Goal: Task Accomplishment & Management: Manage account settings

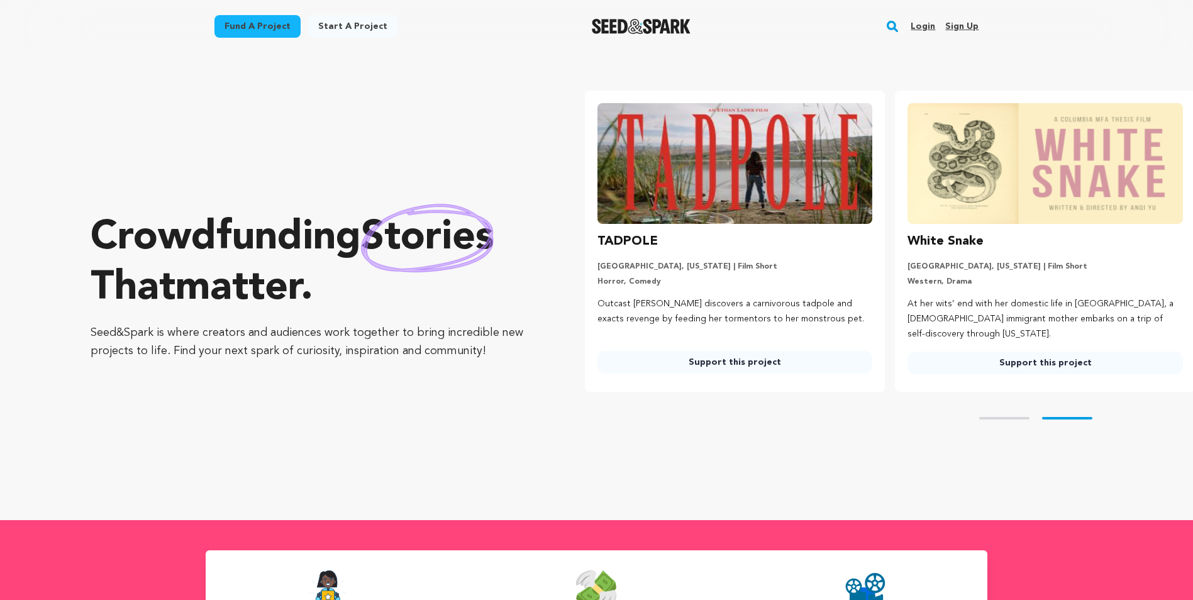
scroll to position [0, 321]
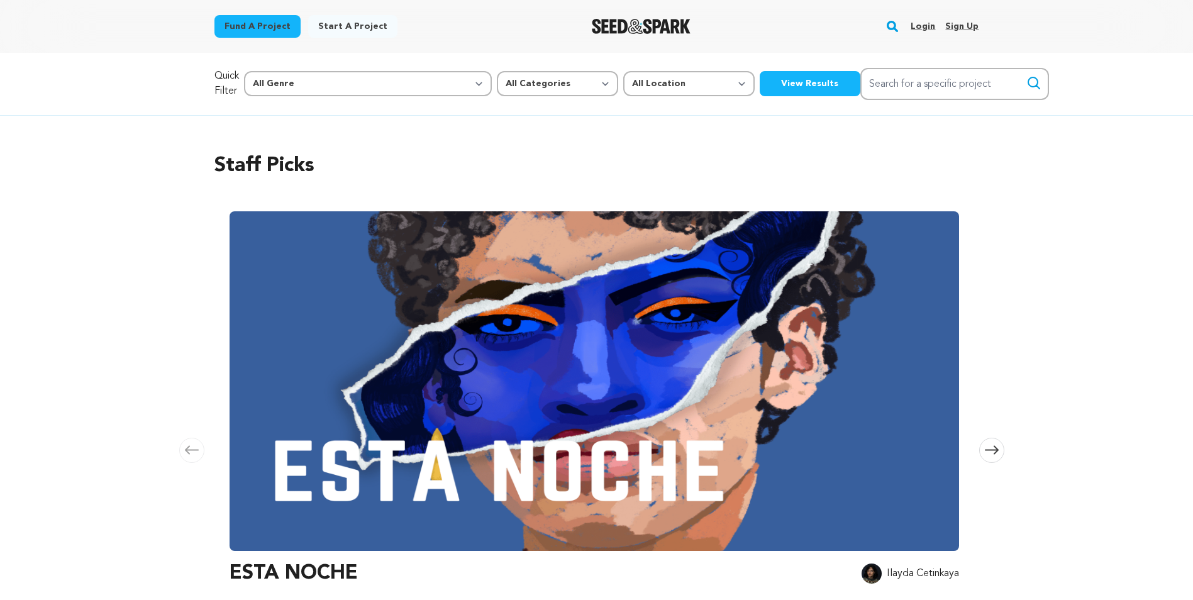
click at [759, 79] on button "View Results" at bounding box center [809, 83] width 101 height 25
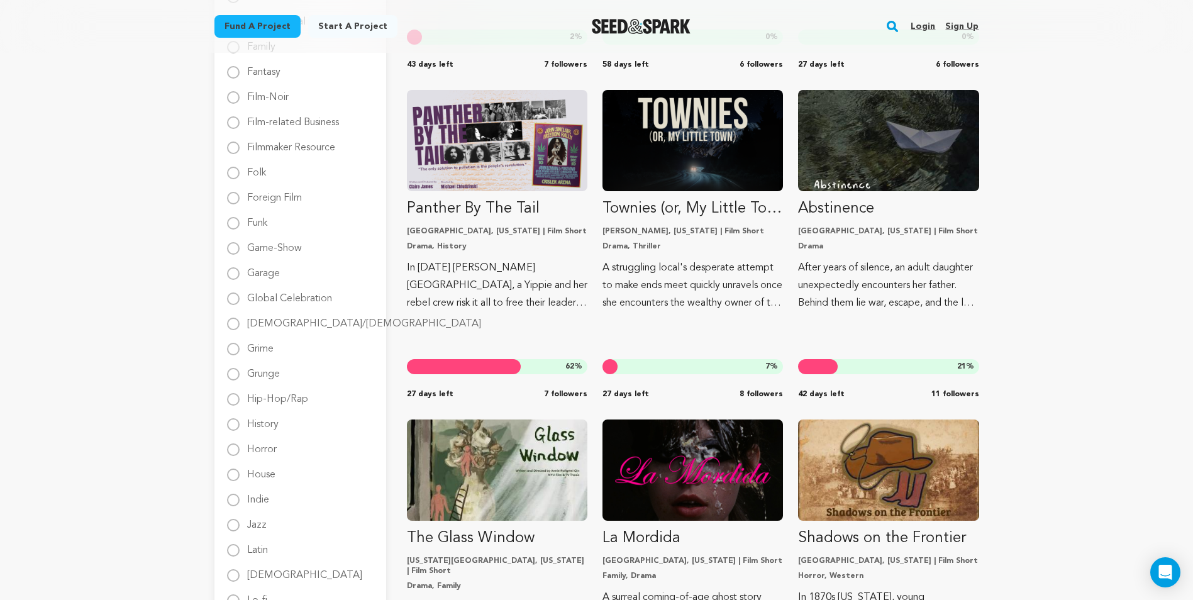
scroll to position [503, 0]
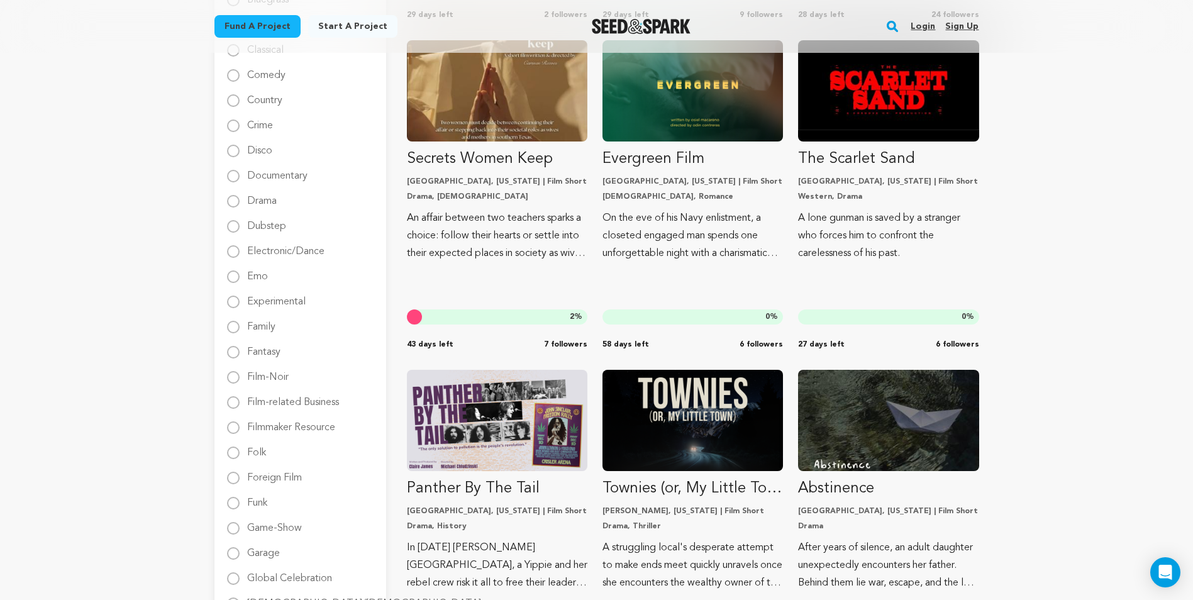
click at [881, 20] on div "Fund a project Start a project Search Login Sign up Start a project Fund a proj…" at bounding box center [586, 26] width 785 height 33
click at [891, 20] on rect "button" at bounding box center [892, 26] width 15 height 15
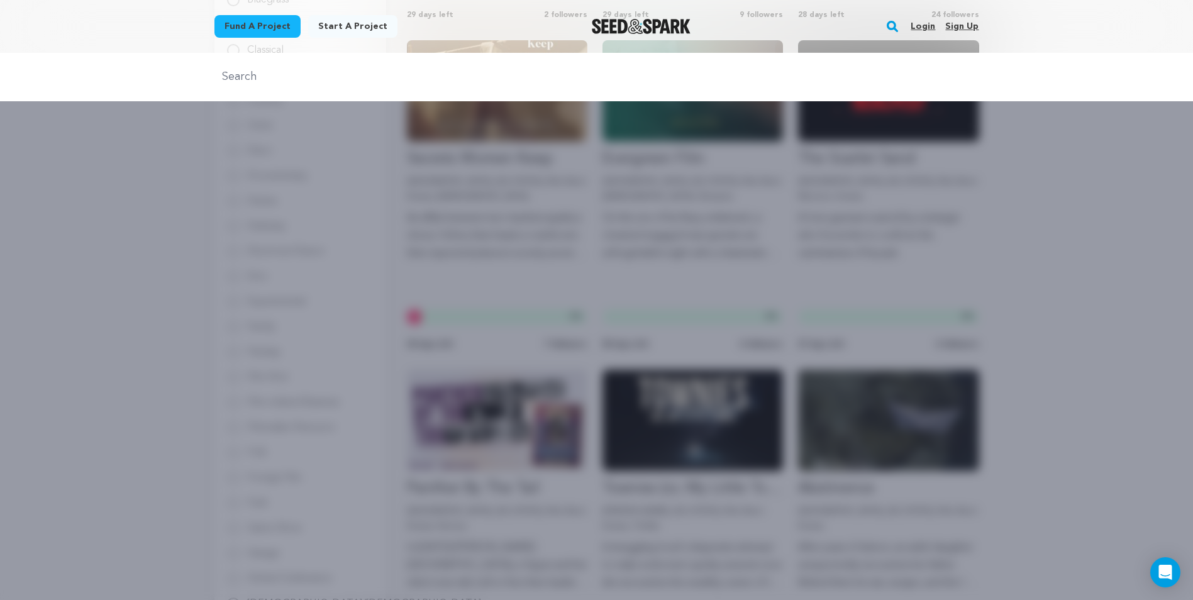
click at [433, 92] on div at bounding box center [596, 77] width 1193 height 48
click at [413, 69] on input "text" at bounding box center [596, 77] width 764 height 18
type input "د"
type input "noss"
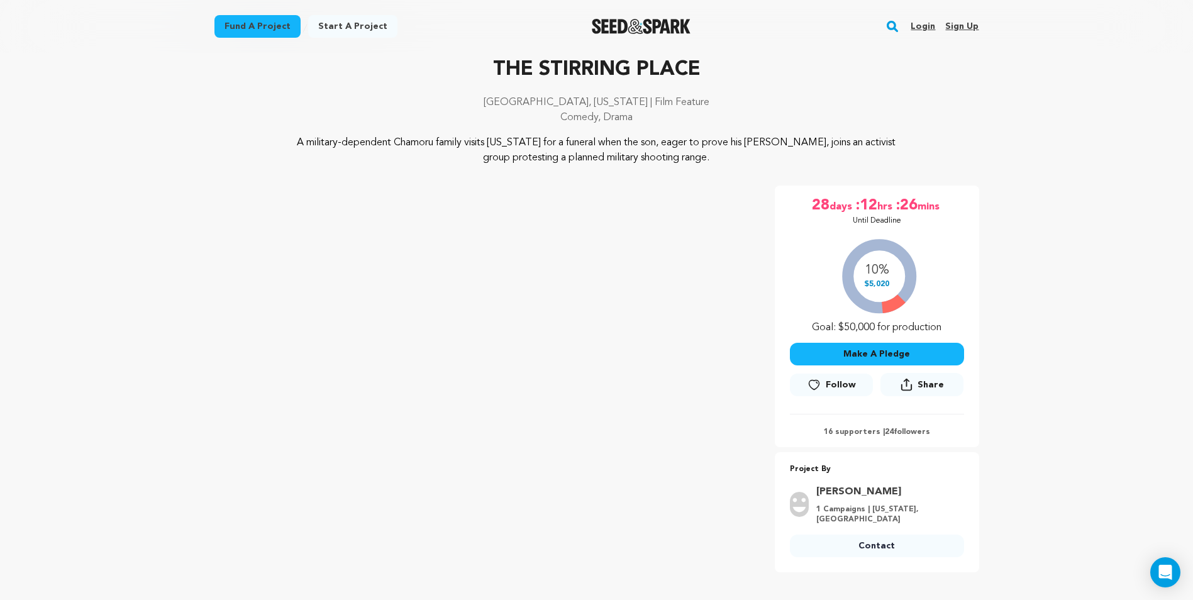
scroll to position [63, 0]
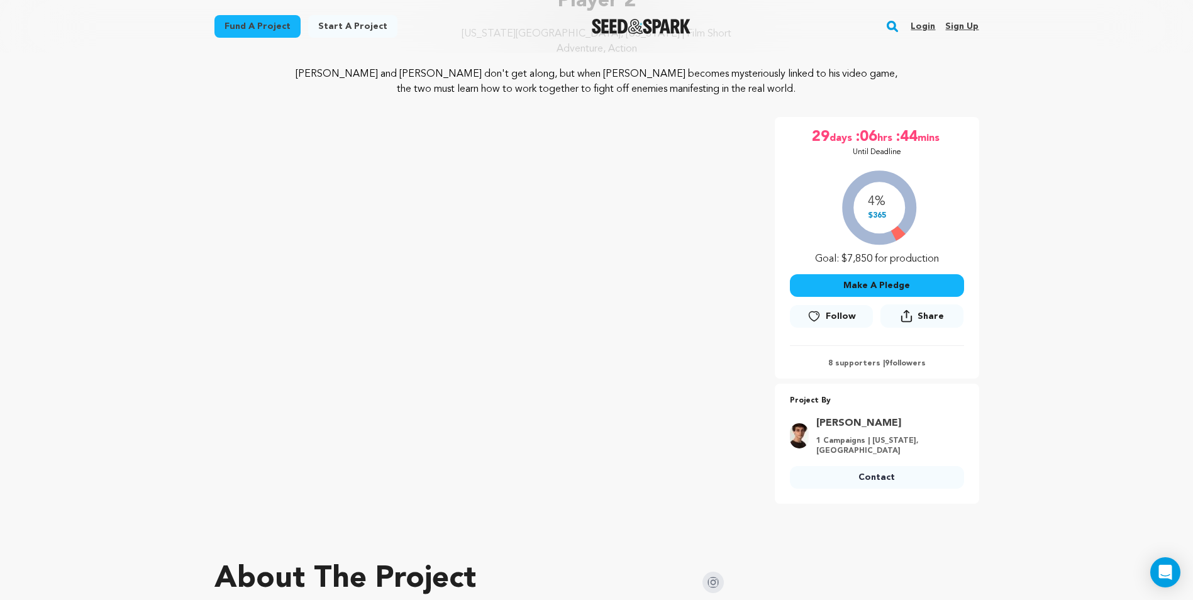
scroll to position [126, 0]
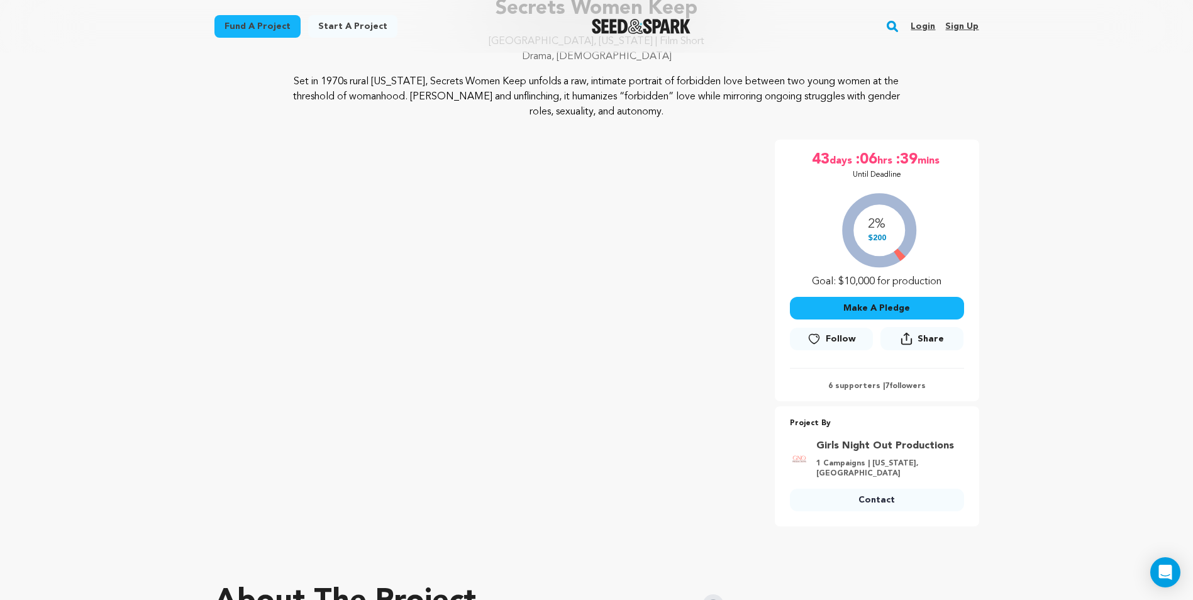
scroll to position [126, 0]
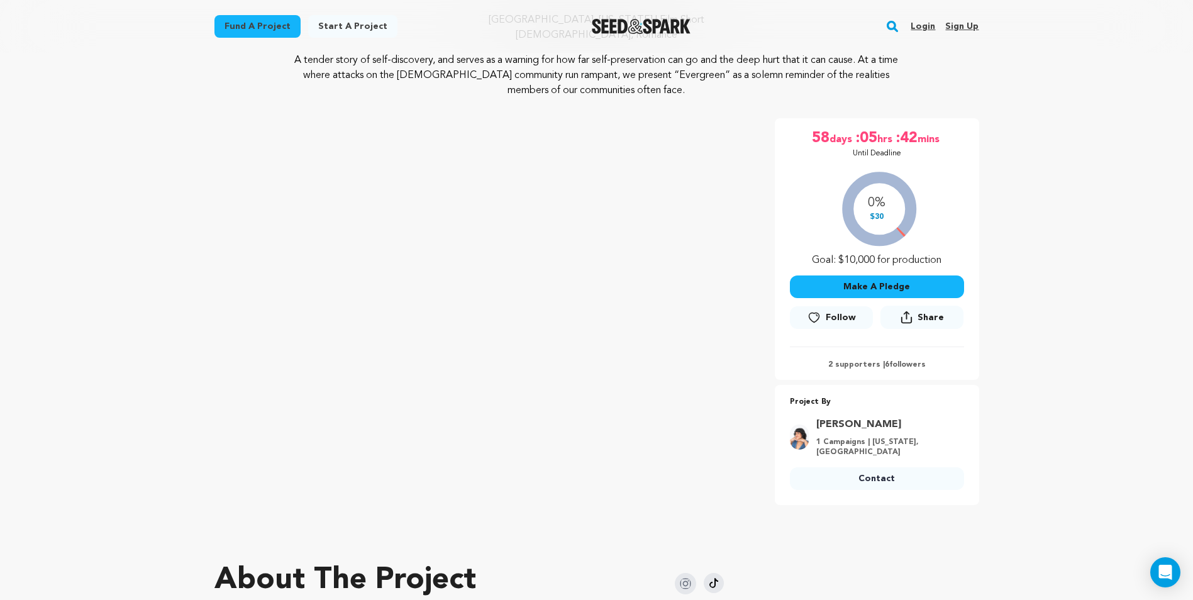
scroll to position [189, 0]
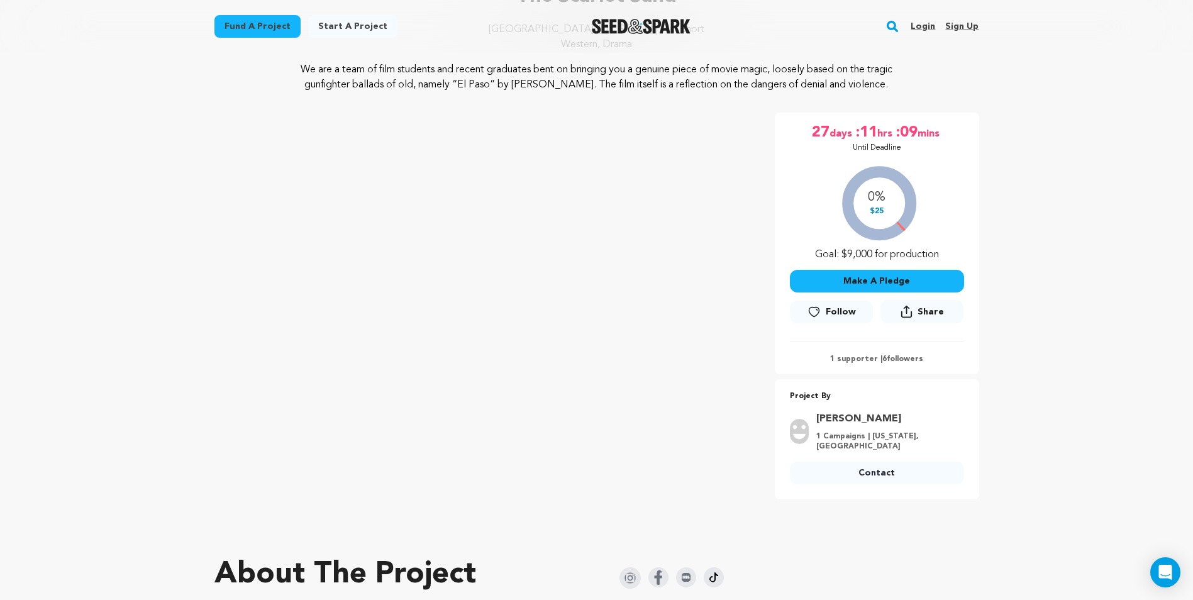
scroll to position [126, 0]
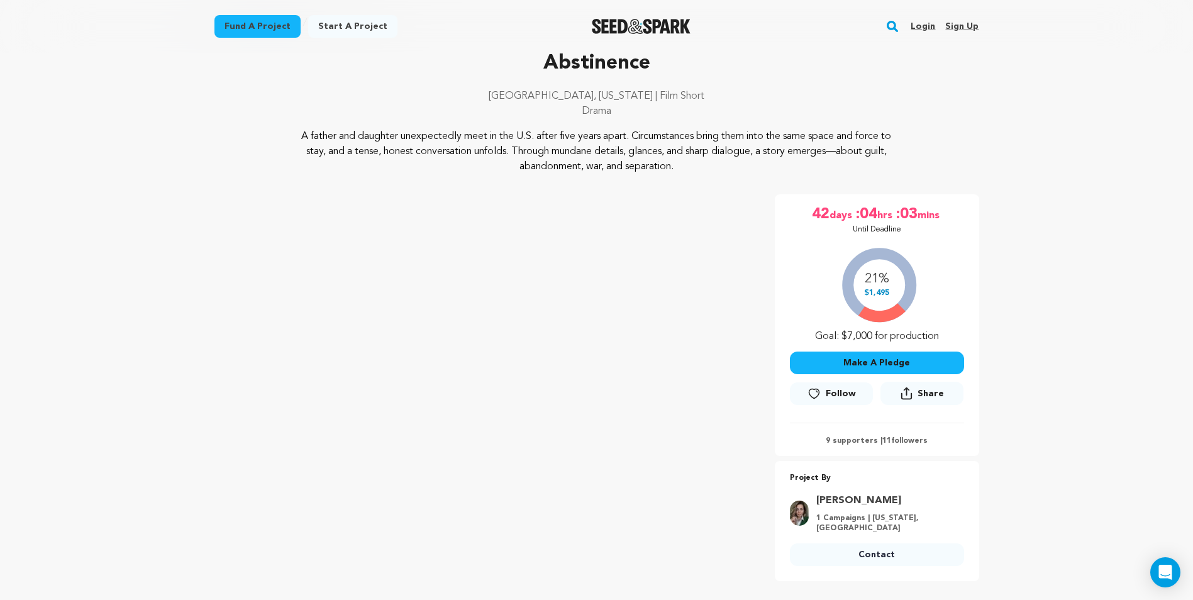
scroll to position [63, 0]
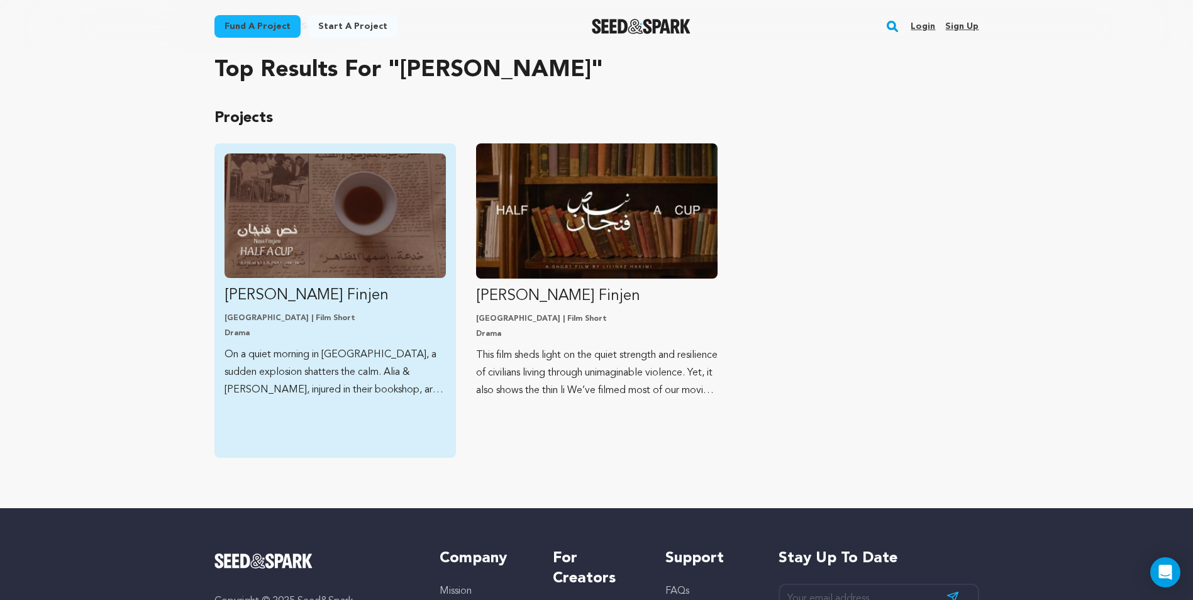
scroll to position [63, 0]
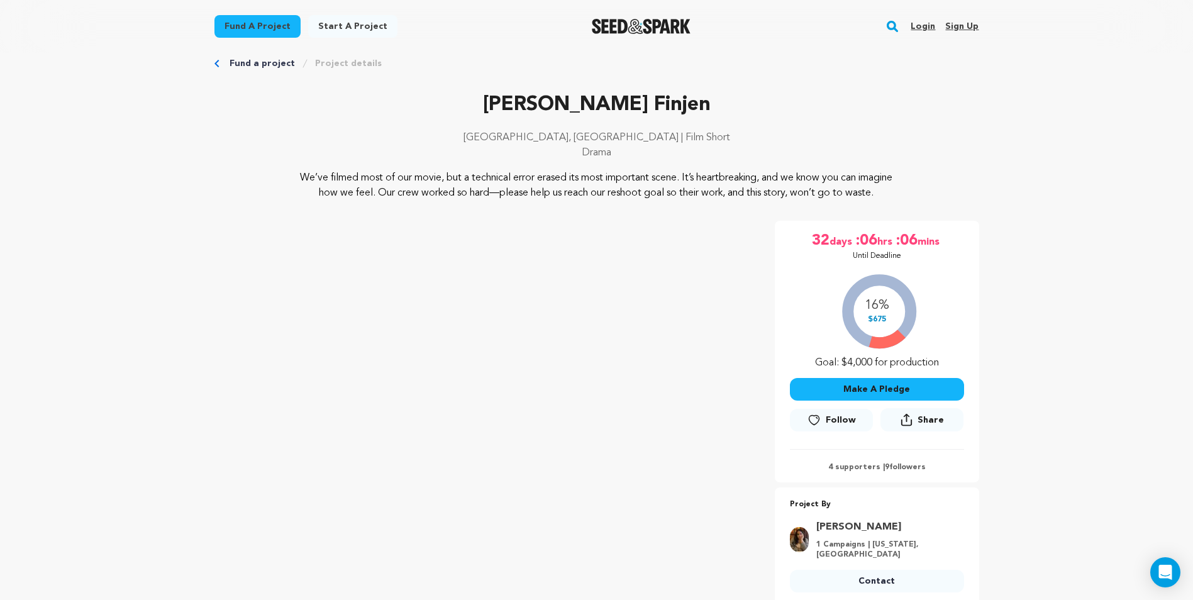
scroll to position [63, 0]
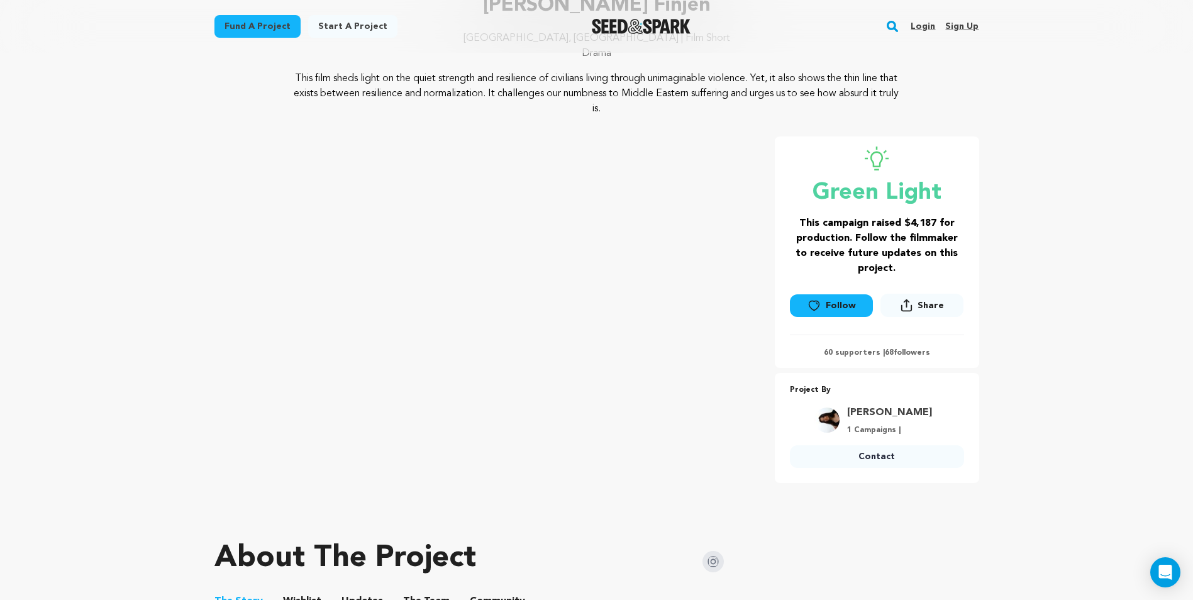
scroll to position [126, 0]
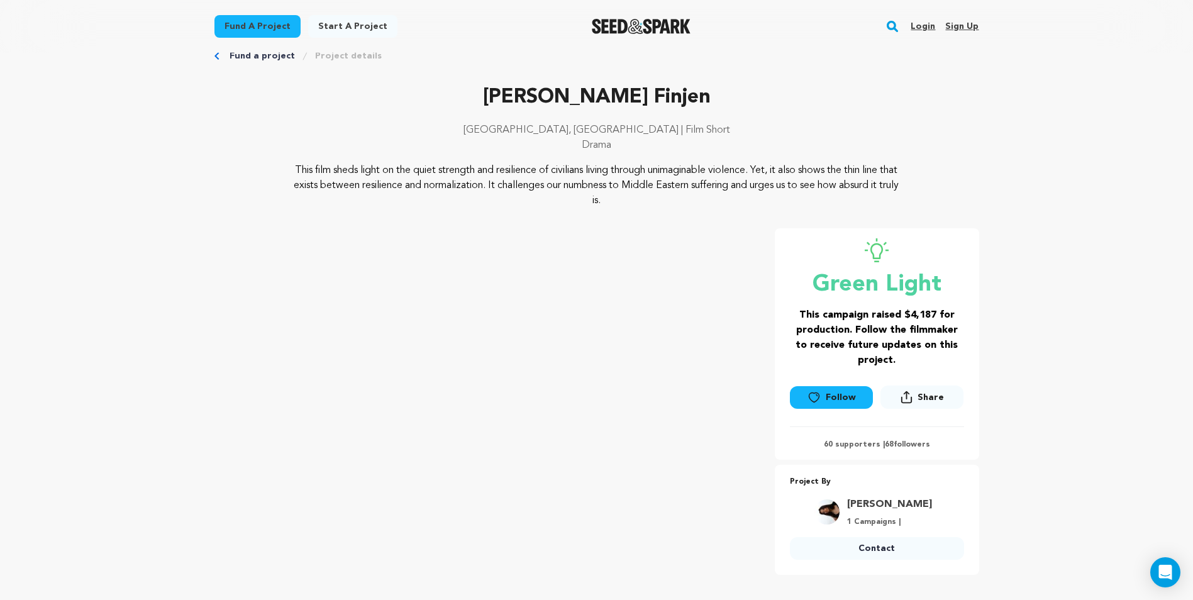
scroll to position [126, 0]
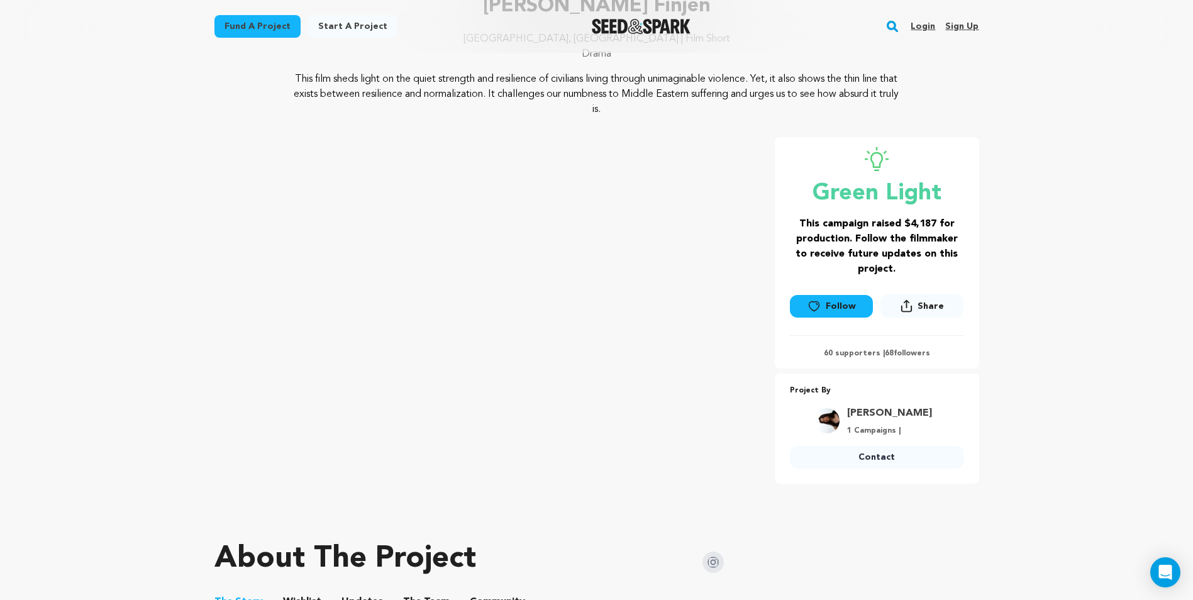
scroll to position [126, 0]
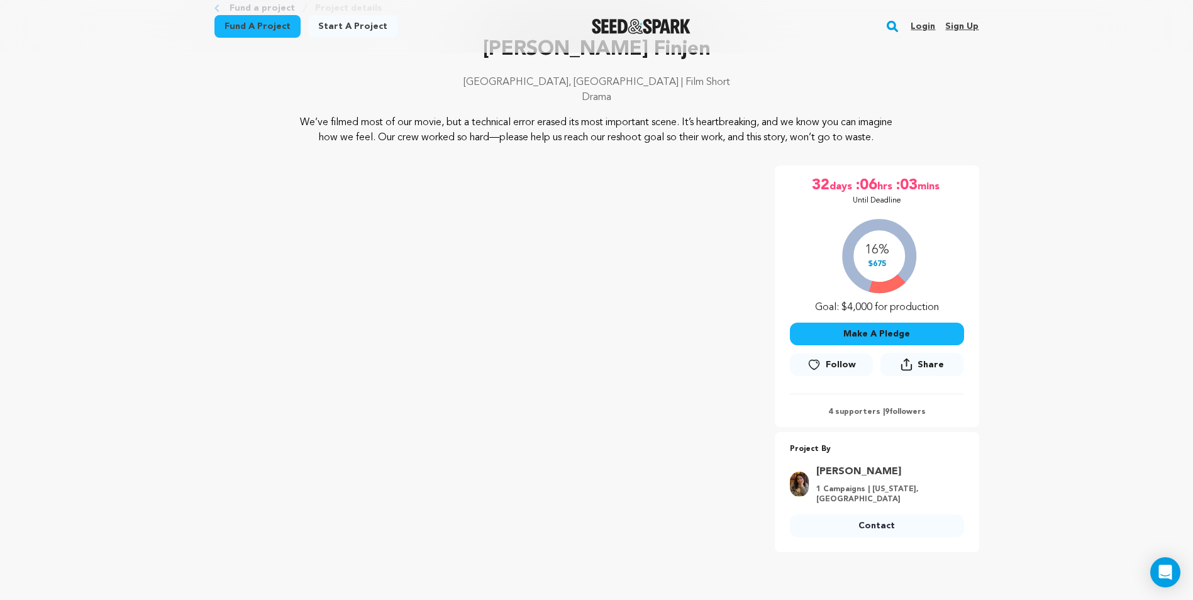
scroll to position [63, 0]
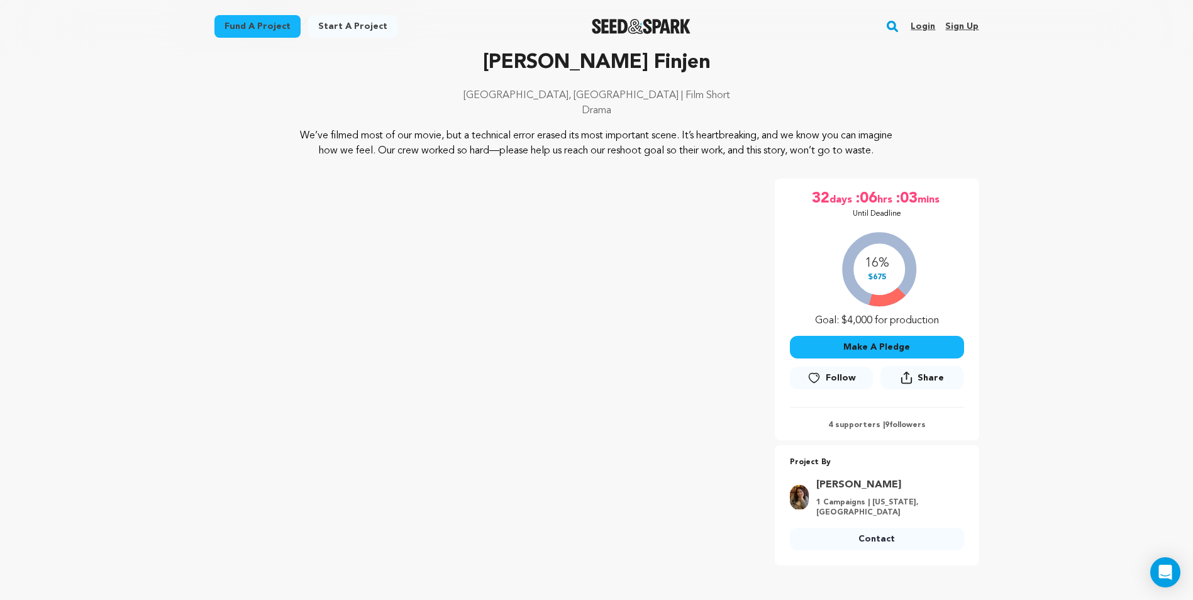
click at [578, 20] on div at bounding box center [641, 26] width 174 height 33
click at [606, 28] on img "Seed&Spark Homepage" at bounding box center [641, 26] width 99 height 15
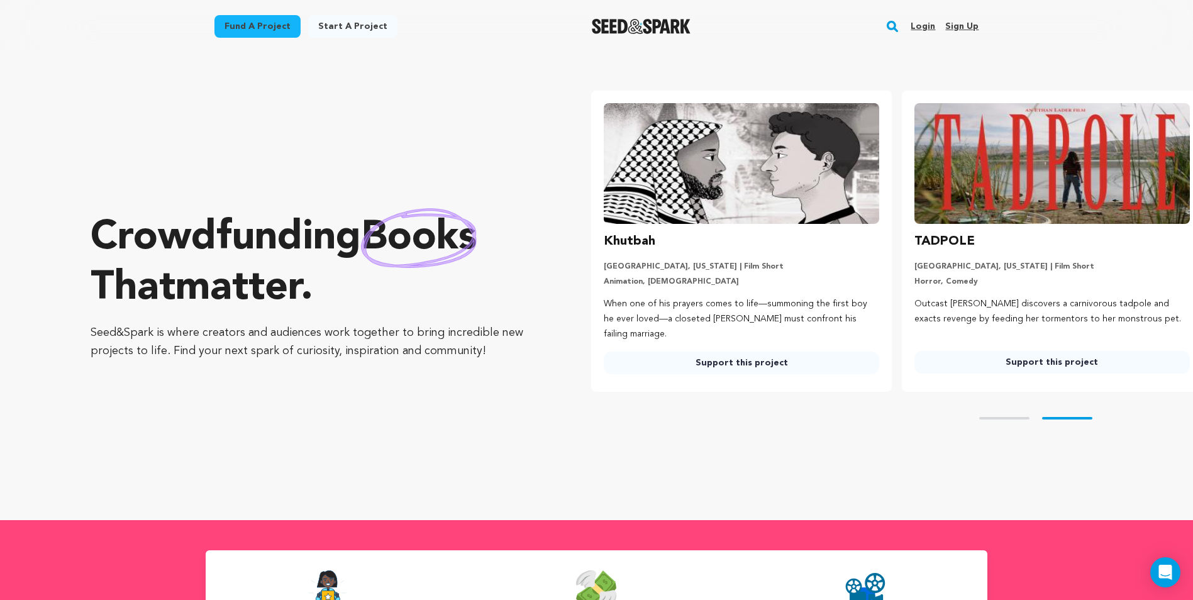
scroll to position [0, 321]
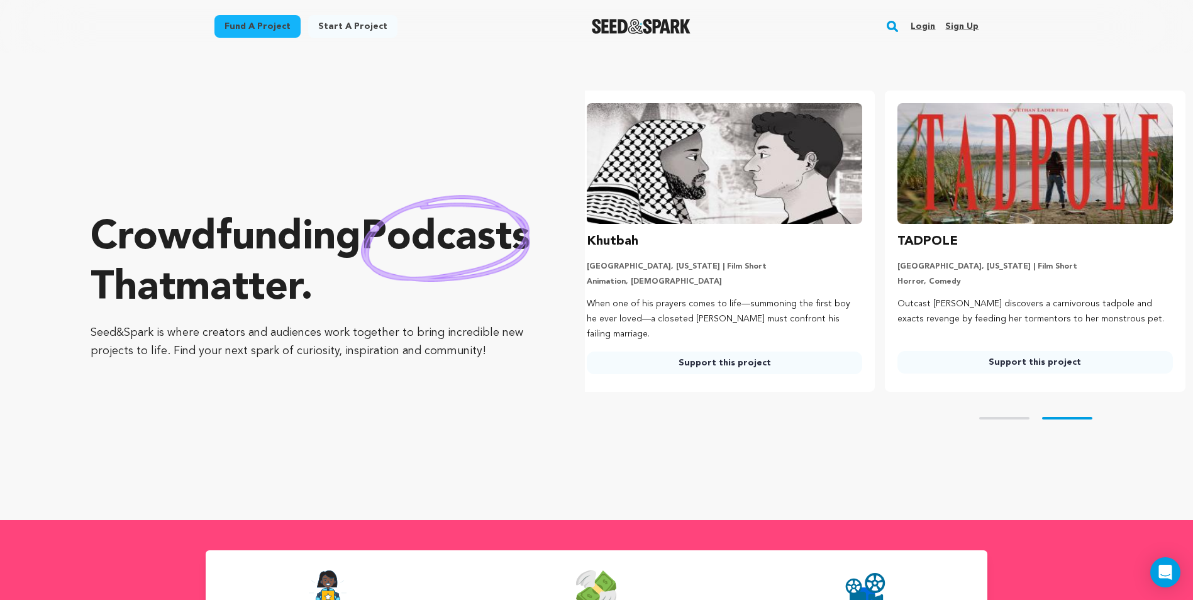
click at [914, 19] on link "Login" at bounding box center [922, 26] width 25 height 20
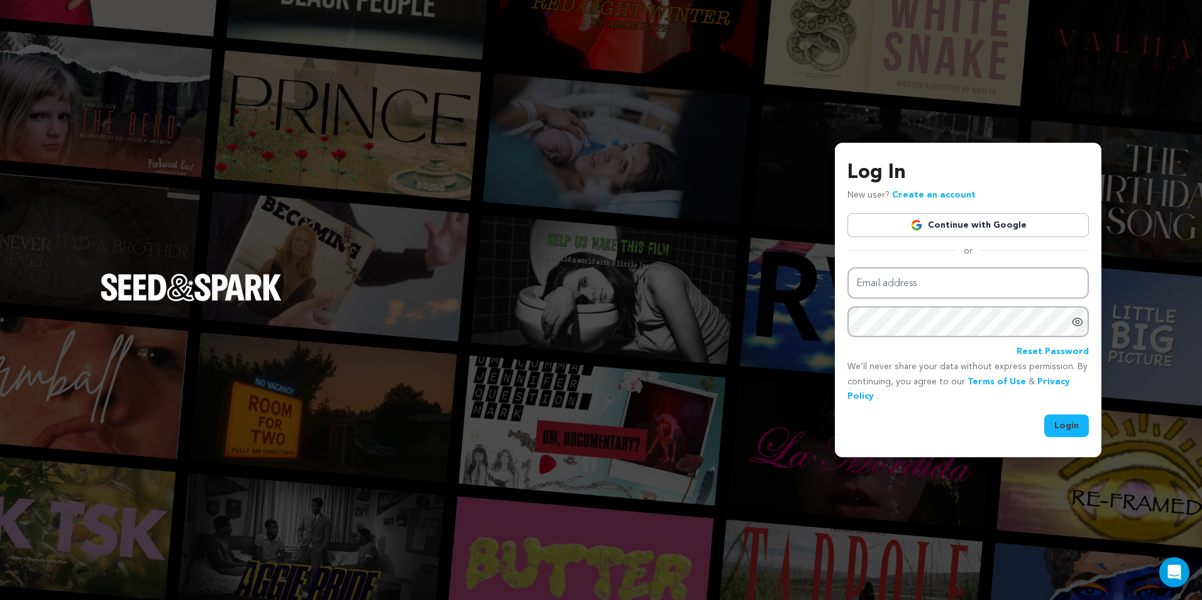
click at [990, 216] on link "Continue with Google" at bounding box center [967, 225] width 241 height 24
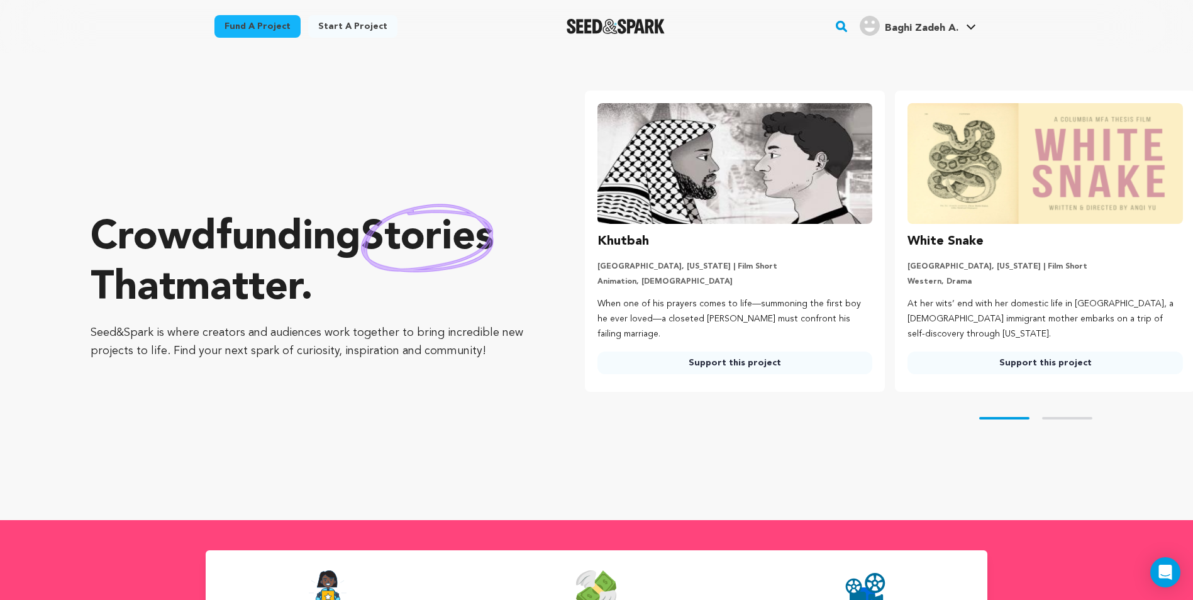
click at [937, 30] on span "Baghi Zadeh A." at bounding box center [922, 28] width 74 height 10
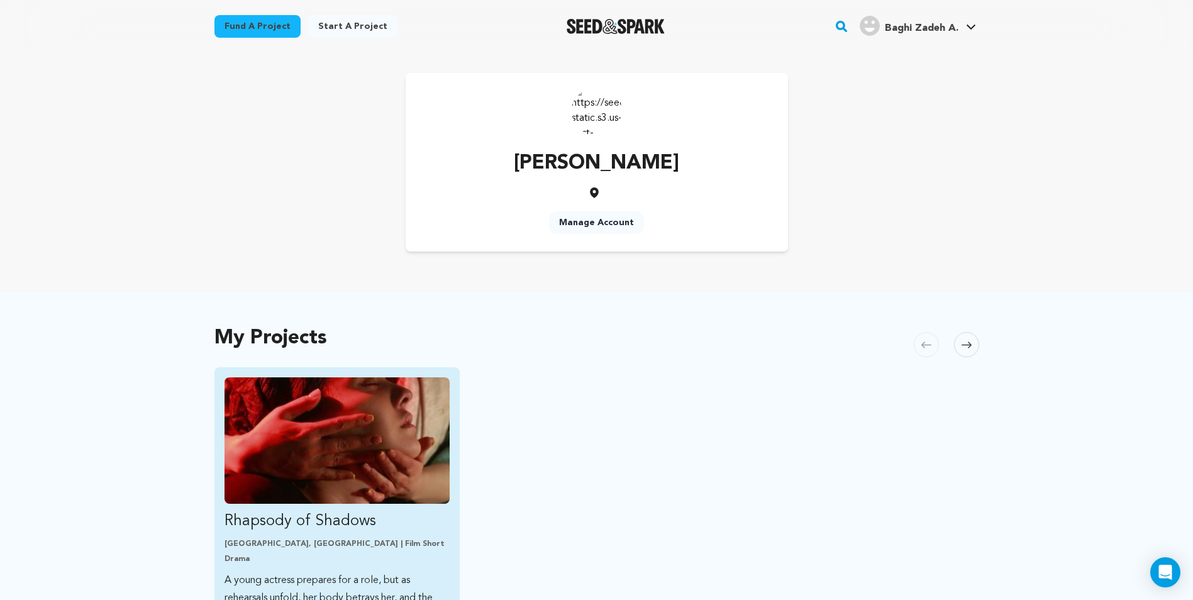
click at [357, 399] on img "Fund Rhapsody of Shadows" at bounding box center [337, 440] width 226 height 126
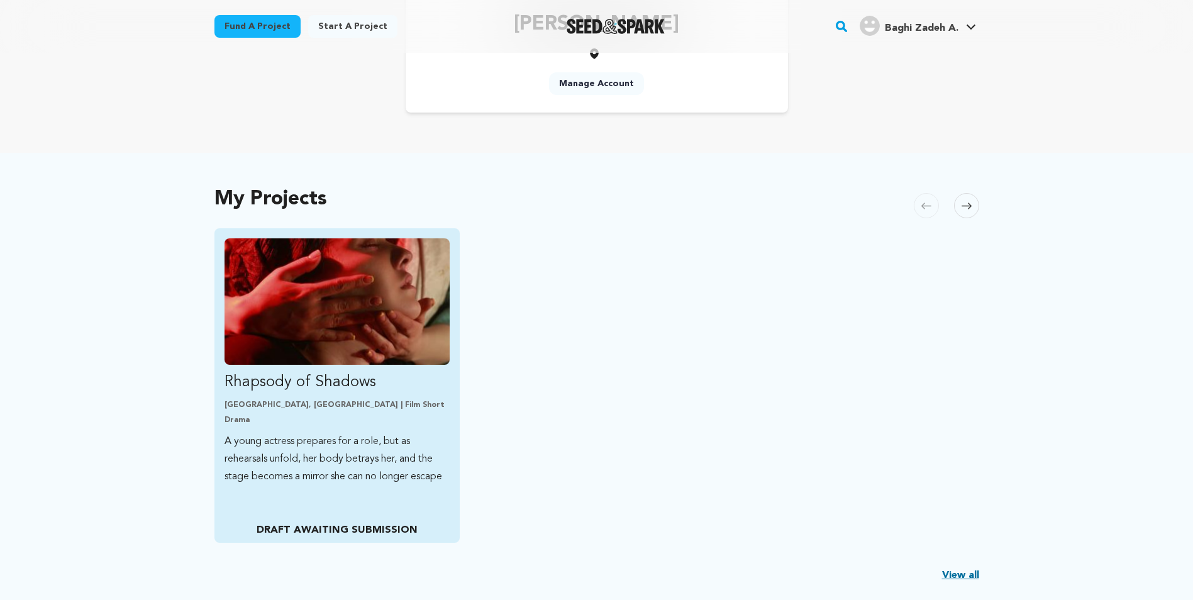
scroll to position [189, 0]
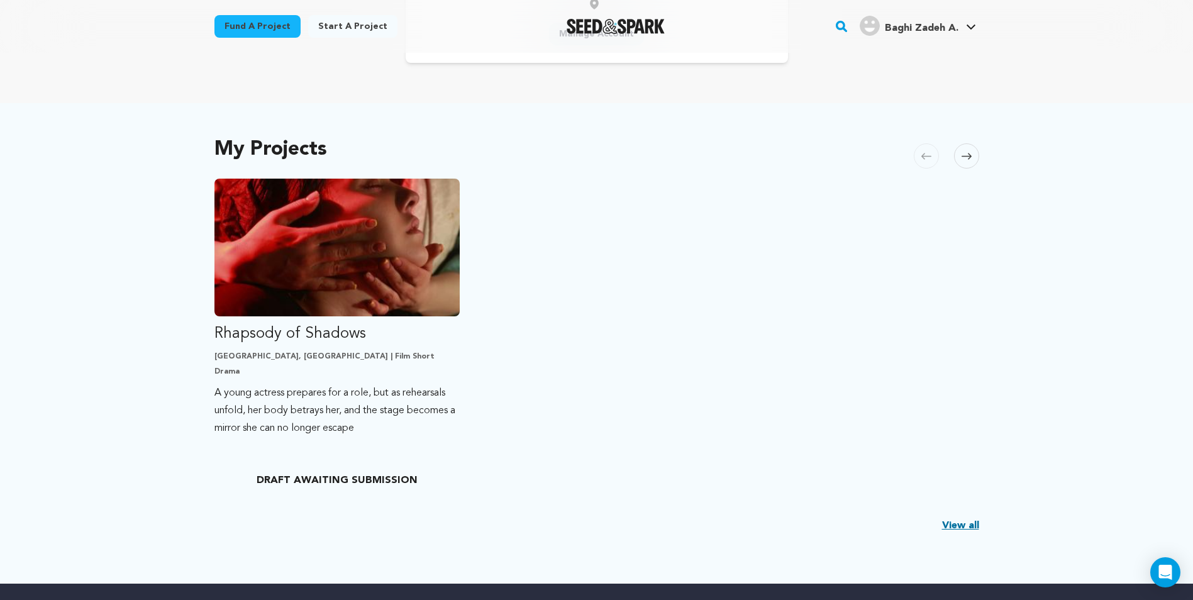
click at [957, 531] on link "View all" at bounding box center [960, 525] width 37 height 15
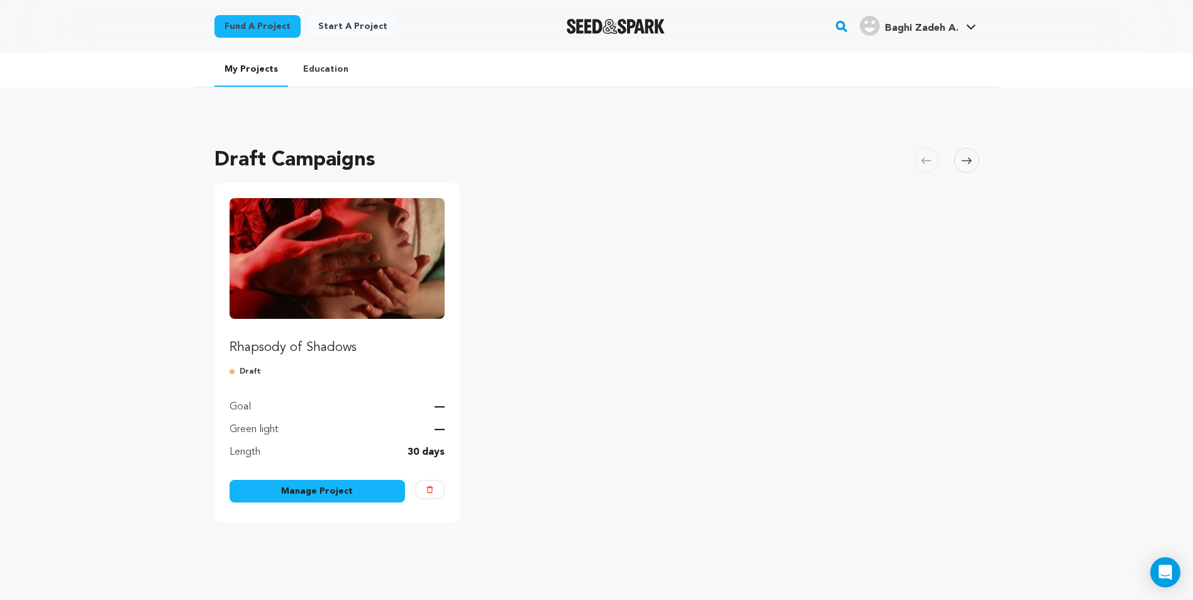
click at [321, 488] on link "Manage Project" at bounding box center [317, 491] width 176 height 23
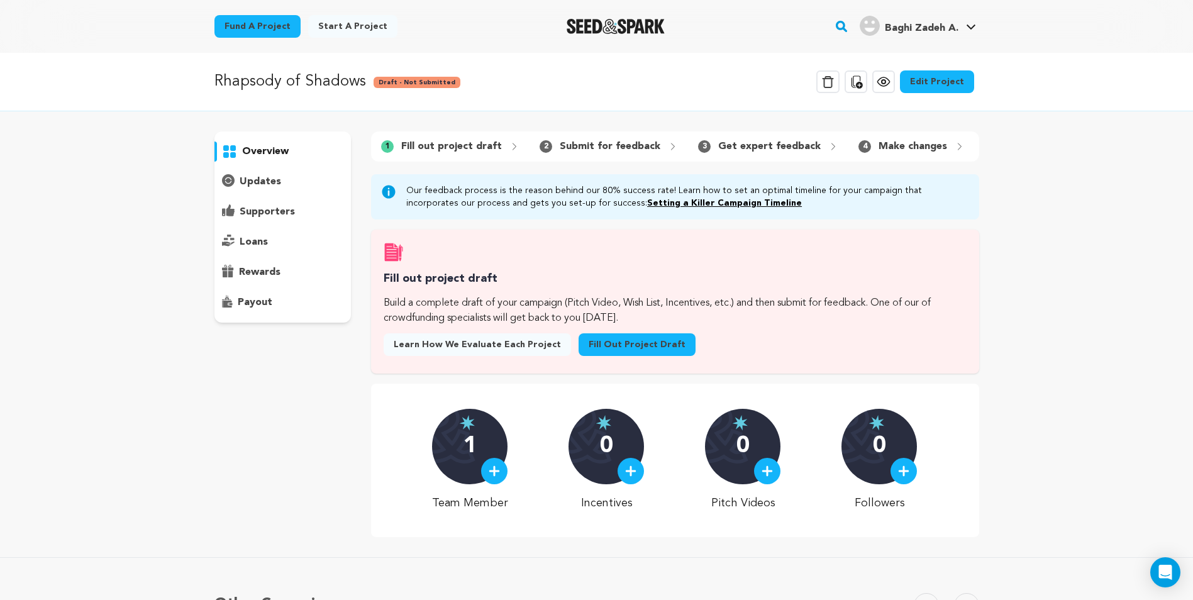
click at [285, 262] on div "overview" at bounding box center [282, 226] width 137 height 191
click at [263, 306] on p "payout" at bounding box center [255, 302] width 35 height 15
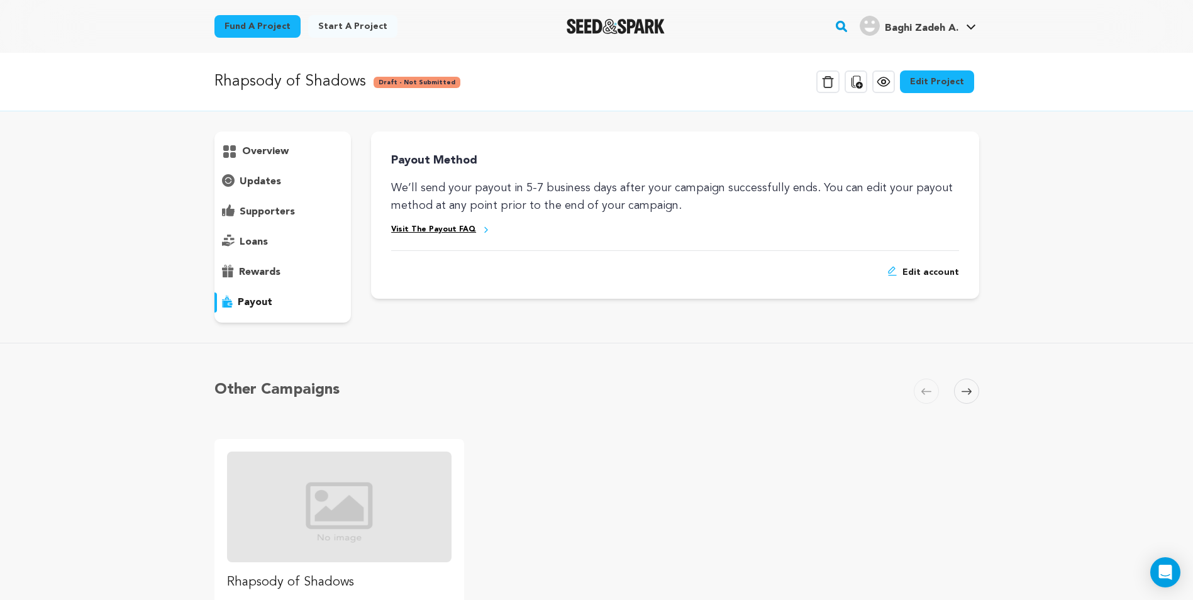
click at [908, 269] on span "Edit account" at bounding box center [930, 272] width 57 height 13
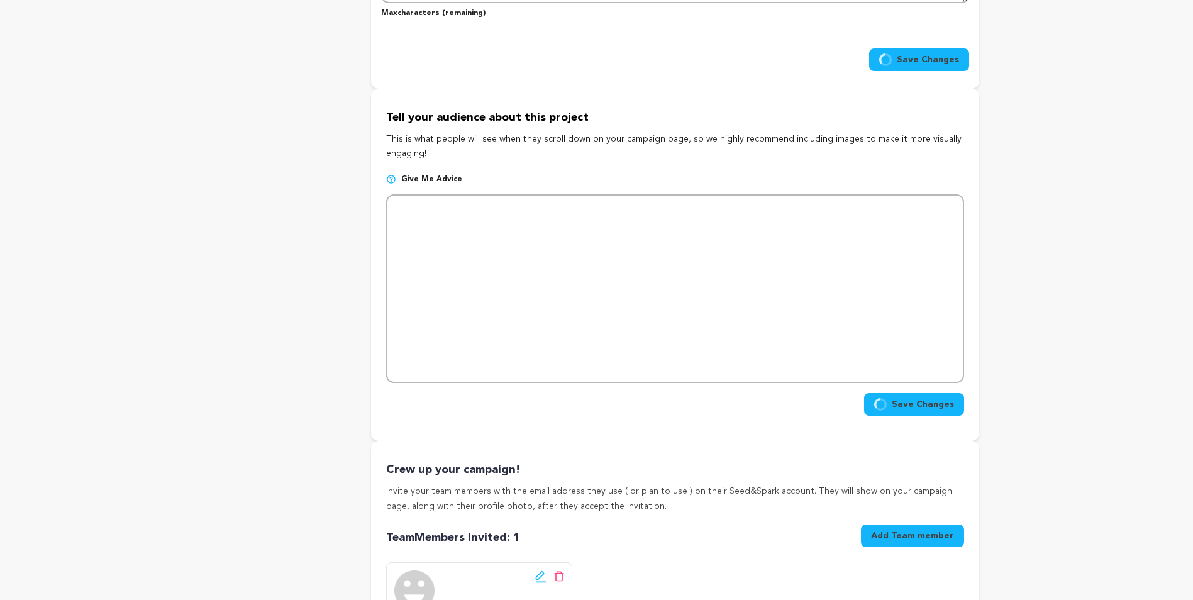
checkbox input "false"
radio input "true"
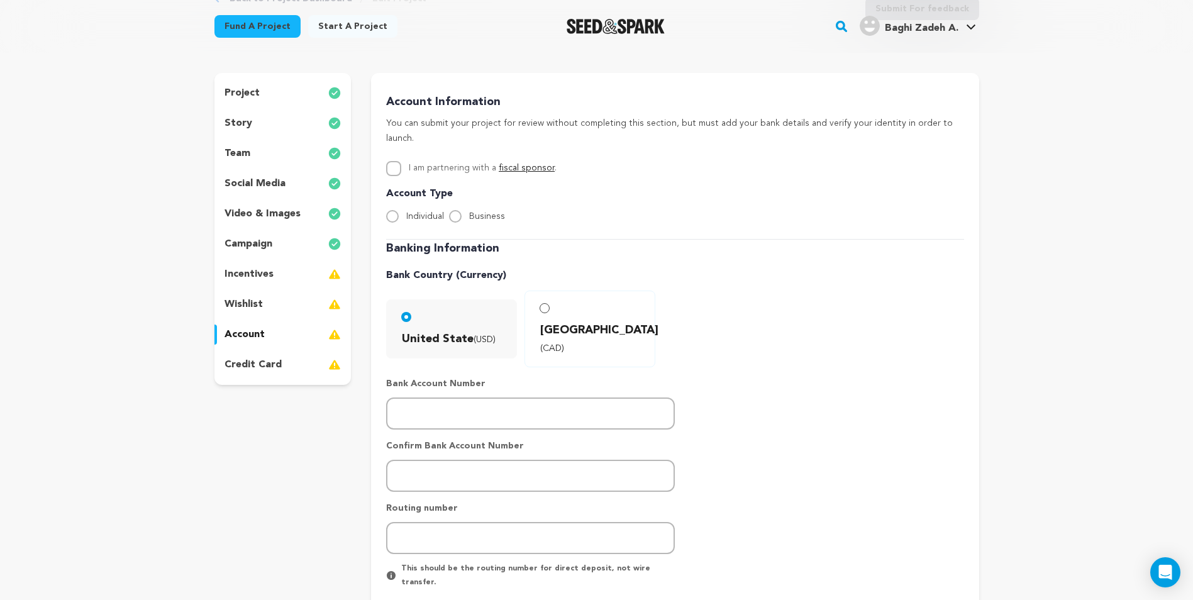
scroll to position [89, 0]
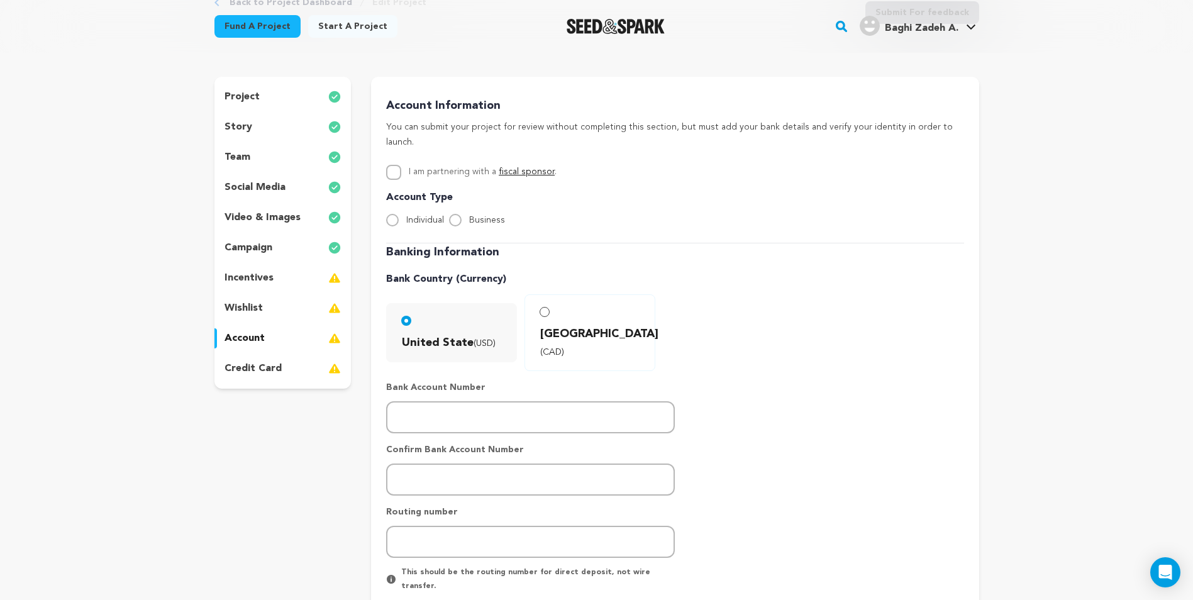
click at [279, 362] on p "credit card" at bounding box center [252, 368] width 57 height 15
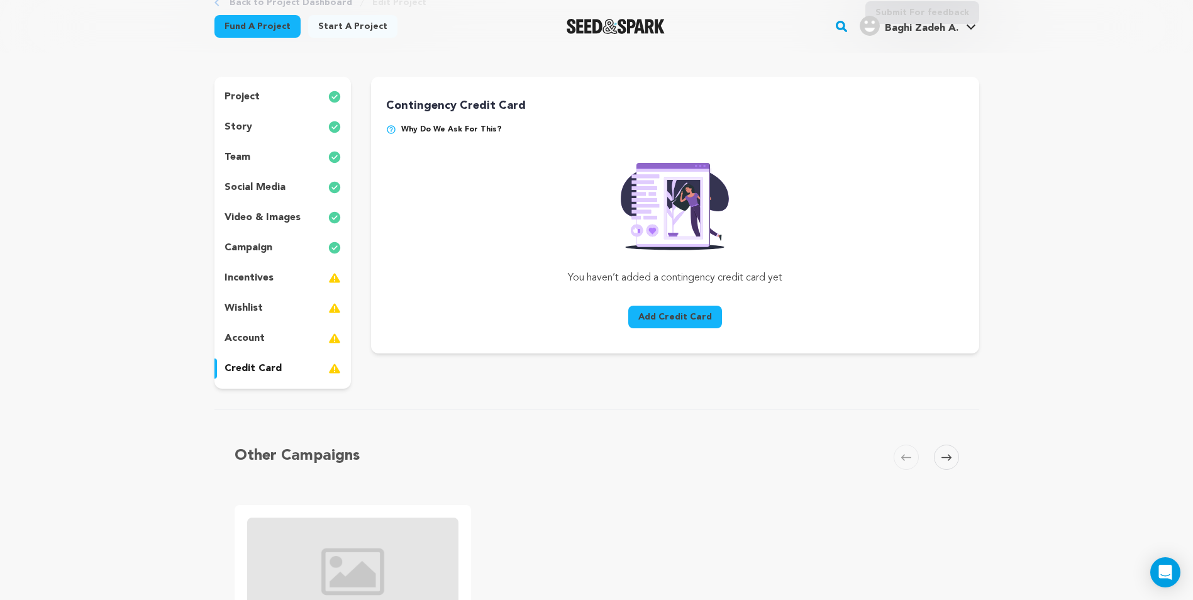
click at [277, 342] on div "account" at bounding box center [282, 338] width 137 height 20
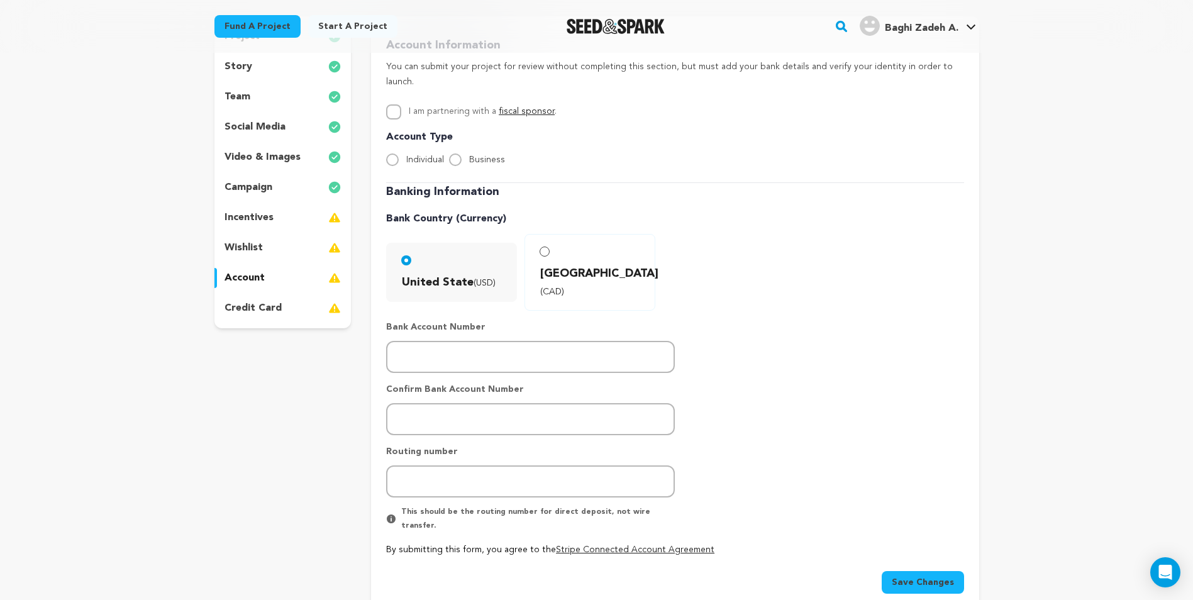
scroll to position [152, 0]
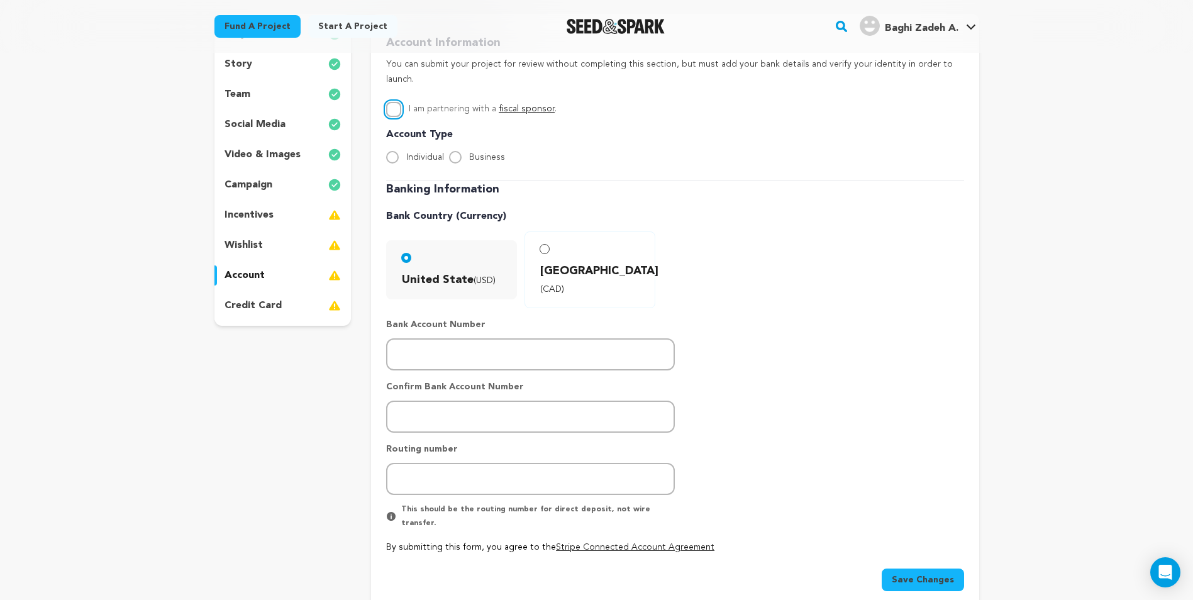
click at [392, 102] on input "I am partnering with a fiscal sponsor ." at bounding box center [393, 109] width 15 height 15
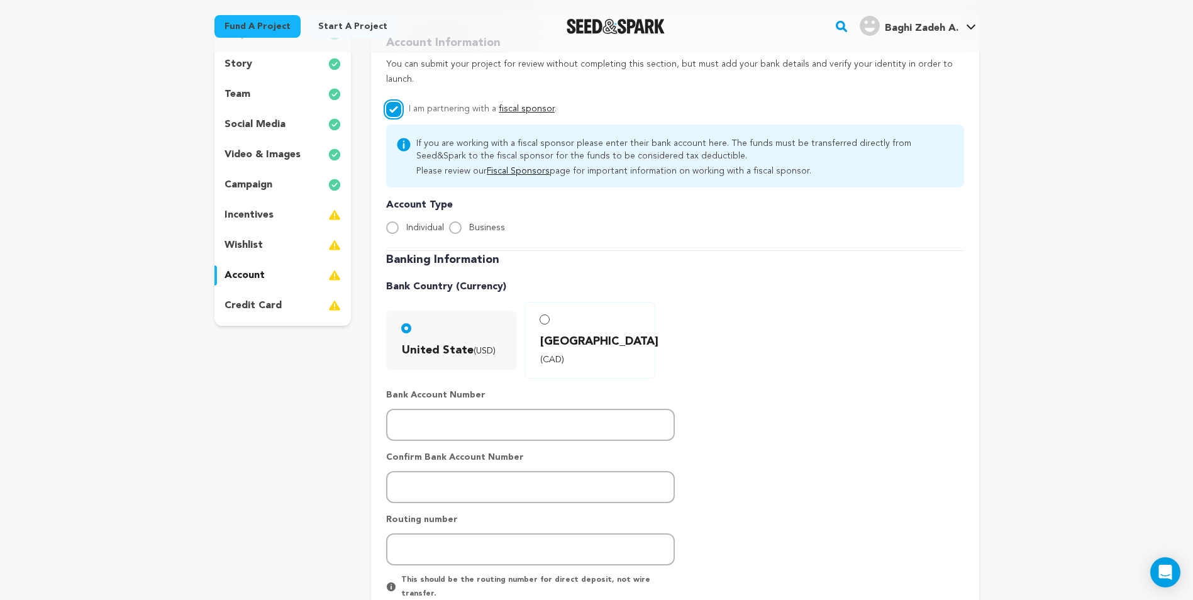
click at [392, 102] on input "I am partnering with a fiscal sponsor ." at bounding box center [393, 109] width 15 height 15
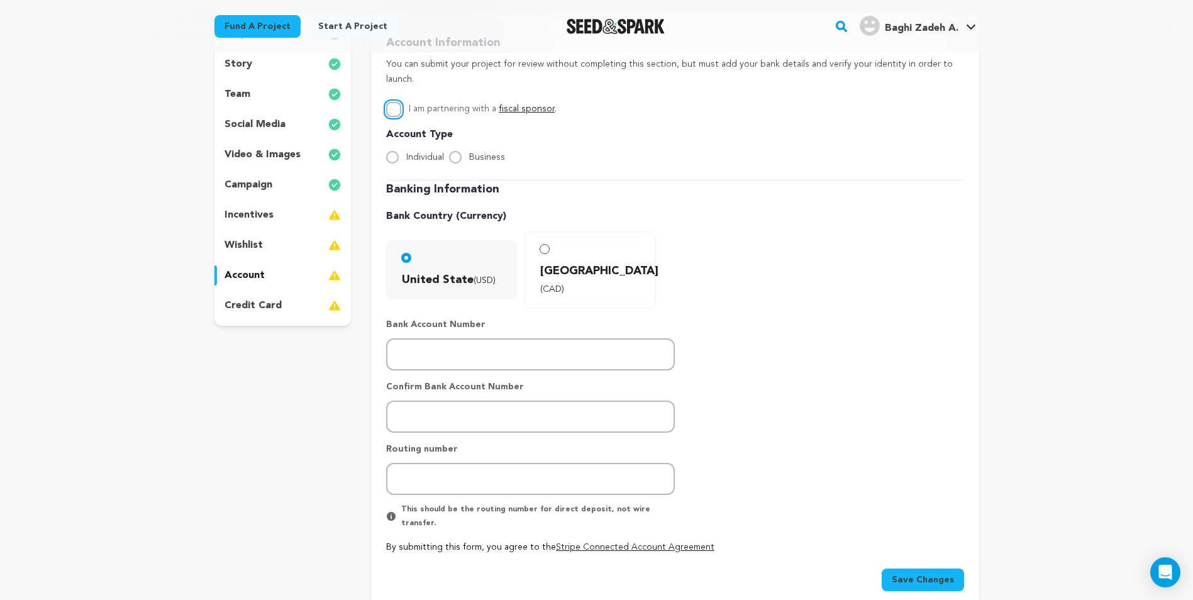
click at [392, 102] on input "I am partnering with a fiscal sponsor ." at bounding box center [393, 109] width 15 height 15
checkbox input "true"
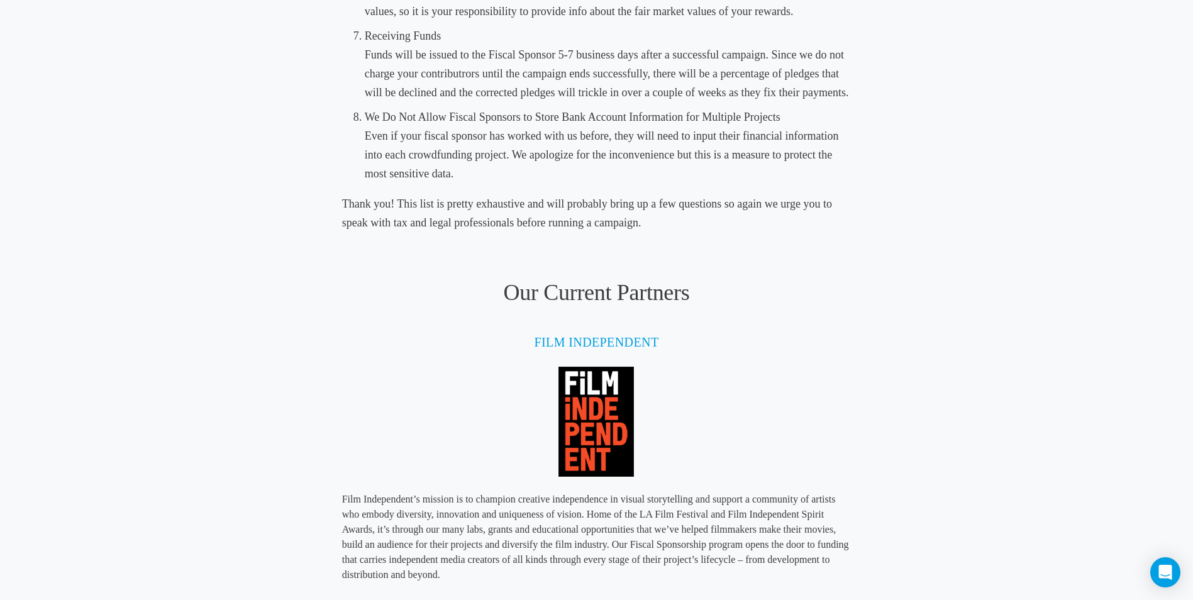
scroll to position [1194, 0]
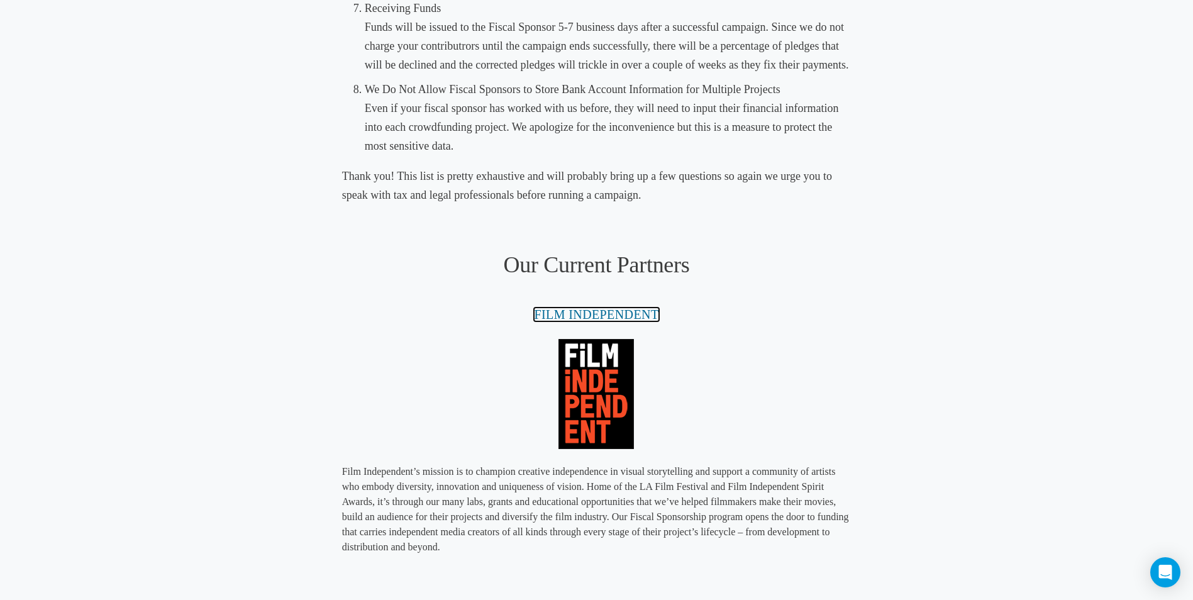
click at [640, 313] on link "FILM INDEPENDENT" at bounding box center [596, 314] width 124 height 14
